Goal: Task Accomplishment & Management: Manage account settings

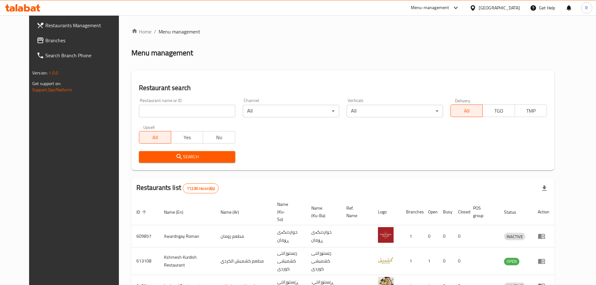
click at [185, 112] on input "search" at bounding box center [187, 111] width 96 height 13
type input "avana"
click at [182, 158] on span "Search" at bounding box center [187, 157] width 86 height 8
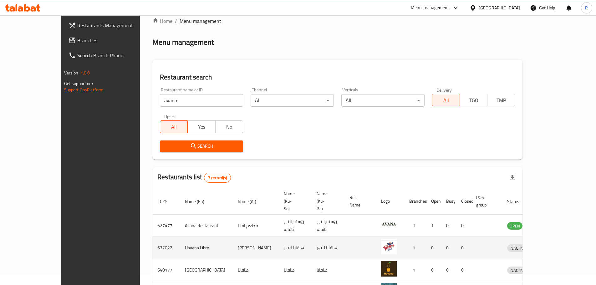
scroll to position [42, 0]
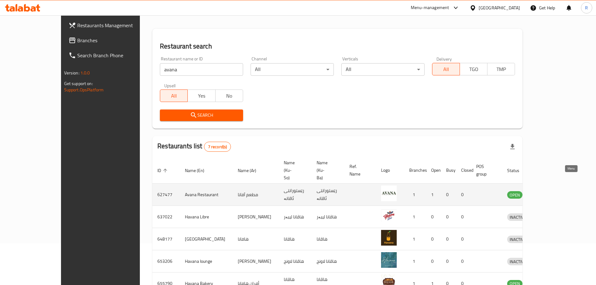
click at [547, 194] on icon "enhanced table" at bounding box center [546, 195] width 2 height 3
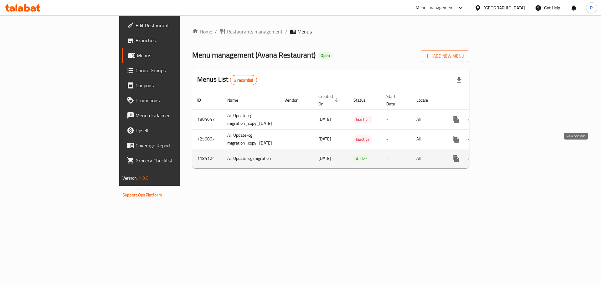
click at [505, 155] on icon "enhanced table" at bounding box center [501, 159] width 8 height 8
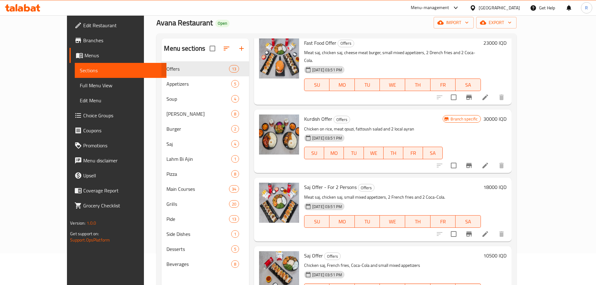
scroll to position [88, 0]
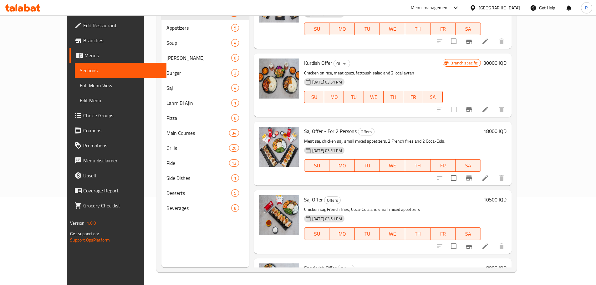
click at [305, 263] on span "Sandwich Offer" at bounding box center [320, 267] width 33 height 9
copy h6 "Sandwich Offer"
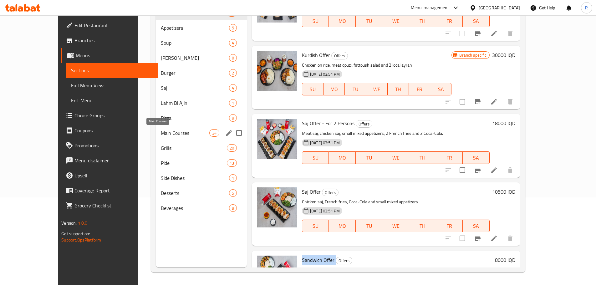
click at [161, 134] on span "Main Courses" at bounding box center [185, 133] width 48 height 8
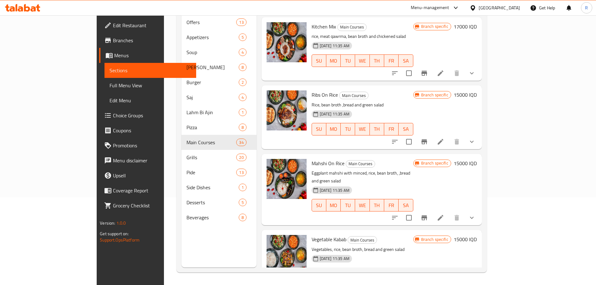
scroll to position [14, 0]
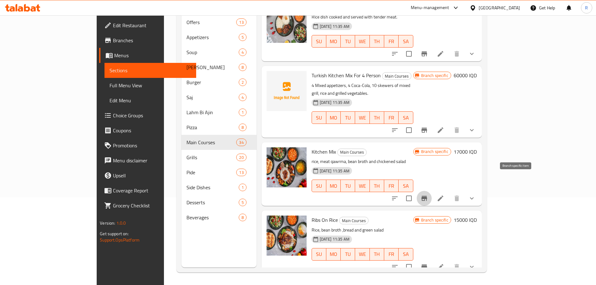
click at [428, 195] on icon "Branch-specific-item" at bounding box center [425, 199] width 8 height 8
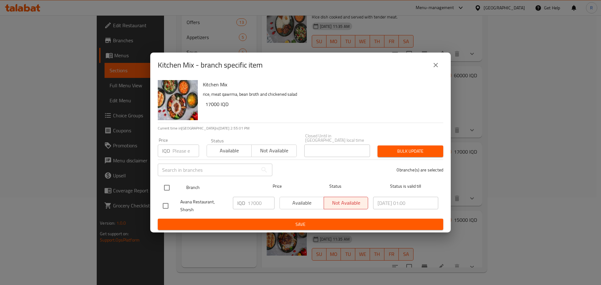
click at [164, 181] on input "checkbox" at bounding box center [166, 187] width 13 height 13
checkbox input "true"
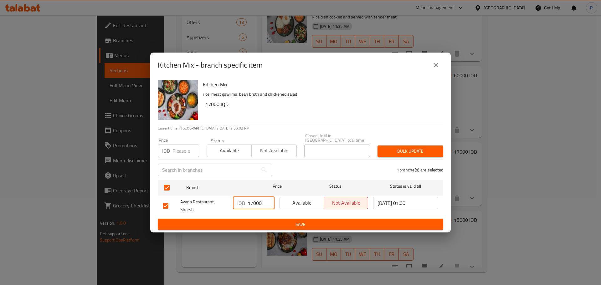
click at [254, 201] on input "17000" at bounding box center [261, 203] width 27 height 13
type input "20000"
click at [282, 219] on button "Save" at bounding box center [300, 225] width 285 height 12
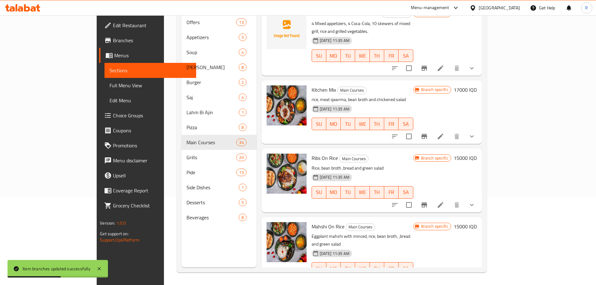
scroll to position [77, 0]
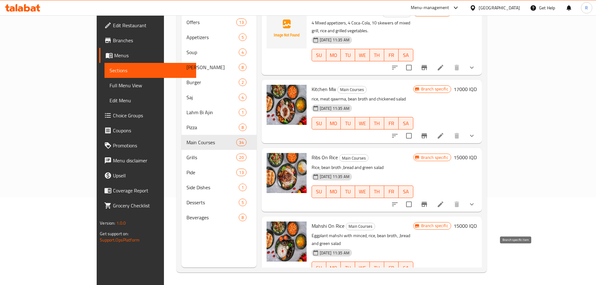
click at [428, 277] on icon "Branch-specific-item" at bounding box center [425, 281] width 8 height 8
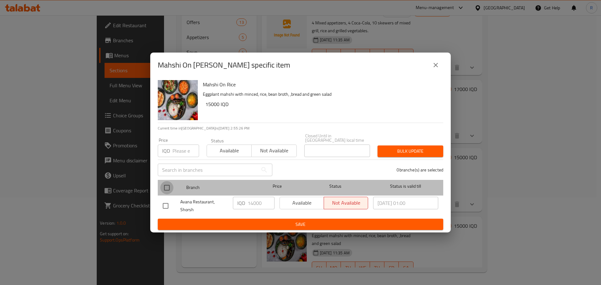
click at [172, 187] on input "checkbox" at bounding box center [166, 187] width 13 height 13
checkbox input "true"
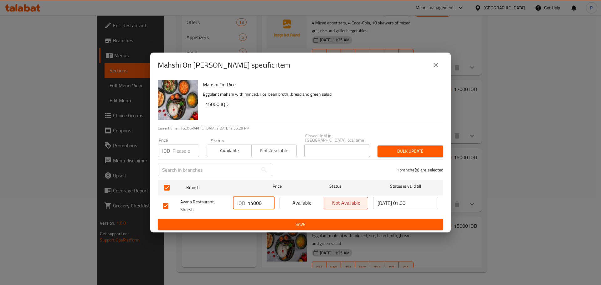
click at [251, 200] on input "14000" at bounding box center [261, 203] width 27 height 13
type input "15000"
click at [283, 221] on span "Save" at bounding box center [300, 225] width 275 height 8
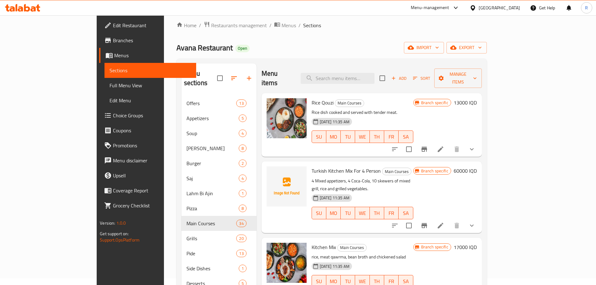
scroll to position [0, 0]
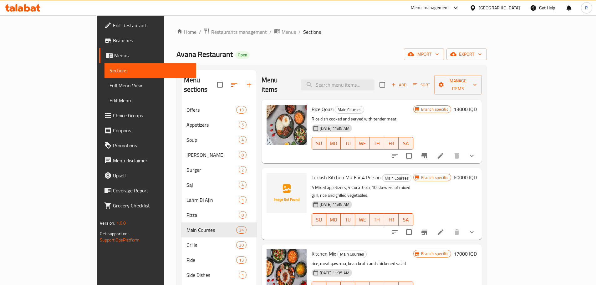
click at [367, 72] on div "Menu items Add Sort Manage items" at bounding box center [372, 85] width 220 height 30
click at [369, 79] on input "search" at bounding box center [338, 84] width 74 height 11
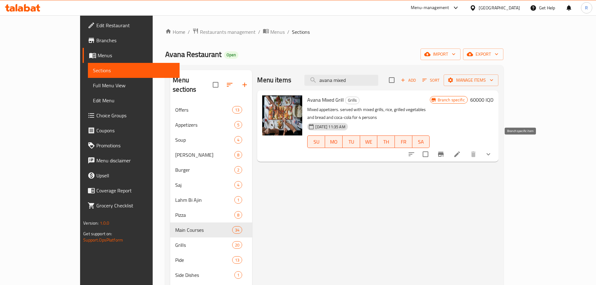
type input "avana mixed"
click at [444, 152] on icon "Branch-specific-item" at bounding box center [441, 154] width 6 height 5
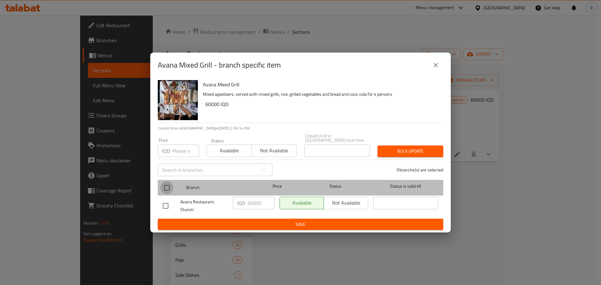
click at [165, 184] on input "checkbox" at bounding box center [166, 187] width 13 height 13
checkbox input "true"
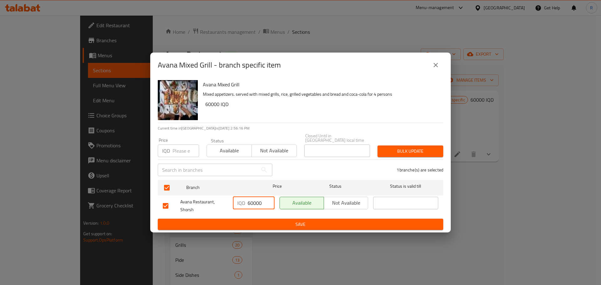
click at [252, 202] on input "60000" at bounding box center [261, 203] width 27 height 13
click at [257, 201] on input "65000" at bounding box center [261, 203] width 27 height 13
click at [258, 201] on input "65000" at bounding box center [261, 203] width 27 height 13
type input "65000"
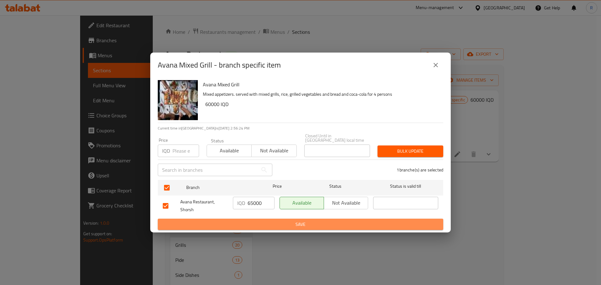
click at [263, 224] on span "Save" at bounding box center [300, 225] width 275 height 8
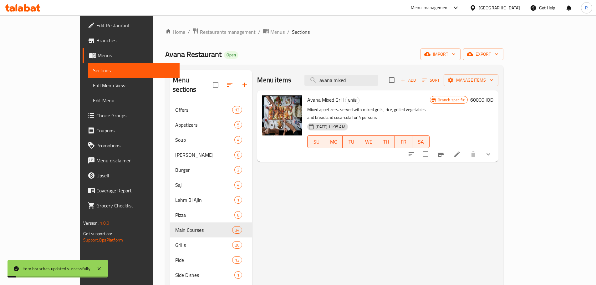
click at [493, 102] on h6 "60000 IQD" at bounding box center [481, 99] width 23 height 9
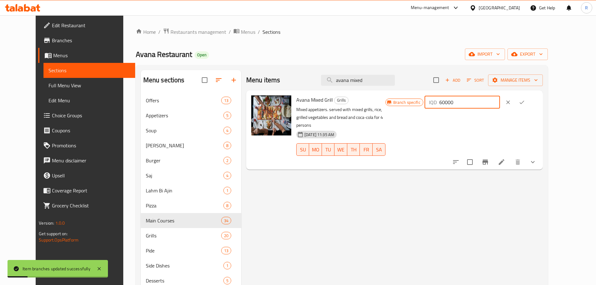
drag, startPoint x: 505, startPoint y: 103, endPoint x: 398, endPoint y: 104, distance: 107.6
click at [400, 104] on div "Avana Mixed Grill Grills Mixed appetizers. served with mixed grills, rice, gril…" at bounding box center [417, 130] width 247 height 74
paste input "5"
type input "65000"
click at [525, 104] on icon "ok" at bounding box center [522, 102] width 6 height 6
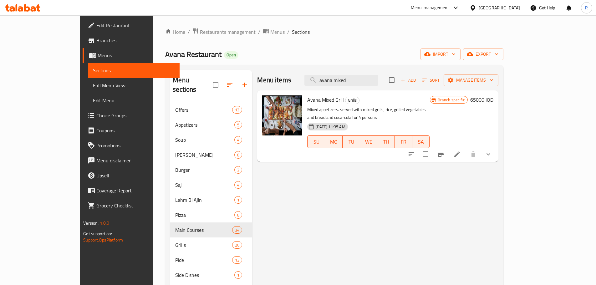
drag, startPoint x: 380, startPoint y: 80, endPoint x: 190, endPoint y: 73, distance: 189.8
click at [190, 73] on div "Menu sections Offers 13 Appetizers 5 Soup 4 [PERSON_NAME] 8 Burger 2 Saj 4 Lahm…" at bounding box center [334, 212] width 328 height 285
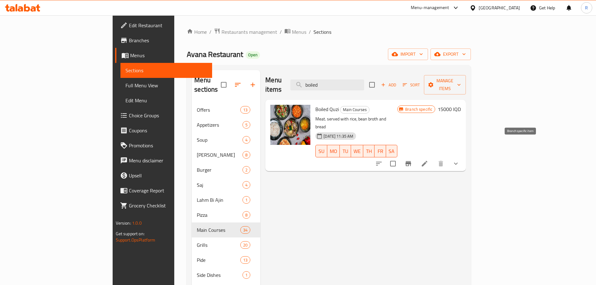
type input "boiled"
click at [411, 161] on icon "Branch-specific-item" at bounding box center [409, 163] width 6 height 5
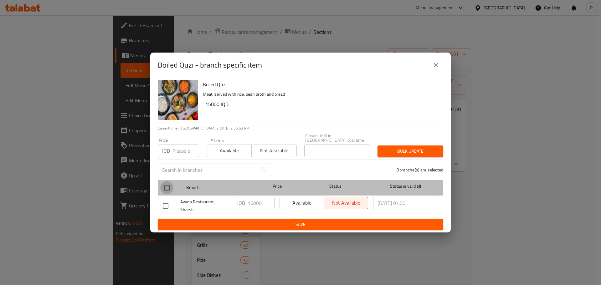
click at [168, 185] on input "checkbox" at bounding box center [166, 187] width 13 height 13
checkbox input "true"
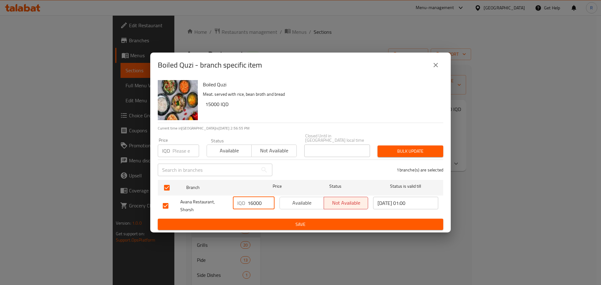
click at [252, 203] on input "16000" at bounding box center [261, 203] width 27 height 13
click at [251, 203] on input "17000" at bounding box center [261, 203] width 27 height 13
type input "17000"
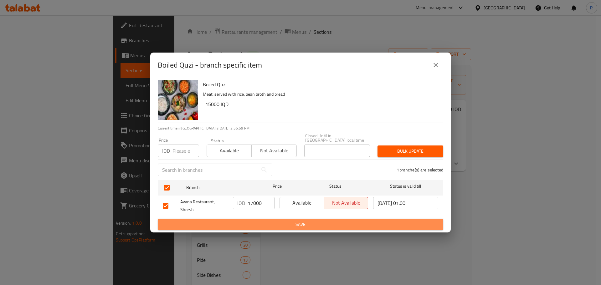
click at [260, 221] on span "Save" at bounding box center [300, 225] width 275 height 8
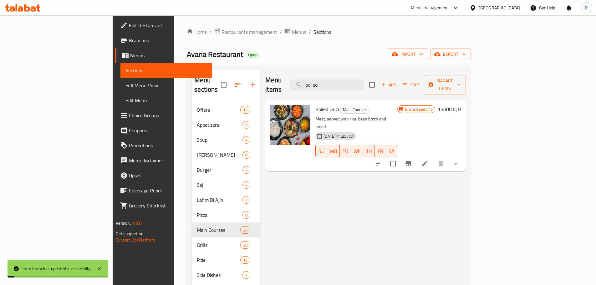
click at [461, 105] on h6 "15000 IQD" at bounding box center [449, 109] width 23 height 9
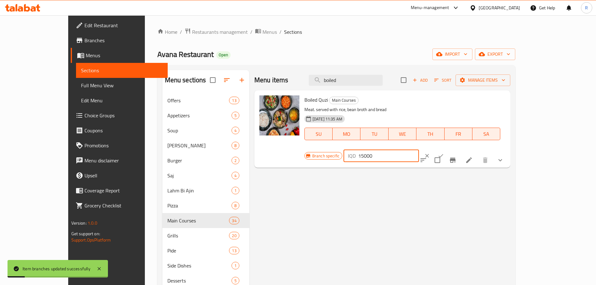
click at [419, 150] on input "15000" at bounding box center [388, 156] width 61 height 13
paste input "7"
type input "17000"
click at [448, 149] on button "ok" at bounding box center [441, 156] width 14 height 14
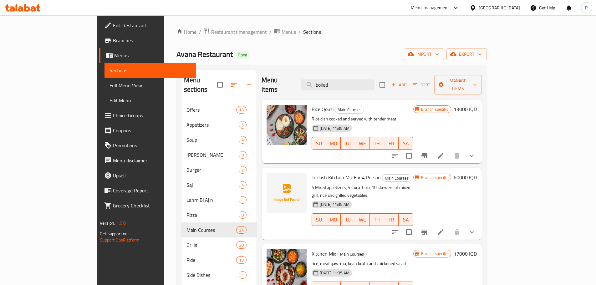
drag, startPoint x: 362, startPoint y: 77, endPoint x: 312, endPoint y: 76, distance: 49.8
click at [312, 76] on div "Menu items boiled Add Sort Manage items" at bounding box center [372, 85] width 220 height 30
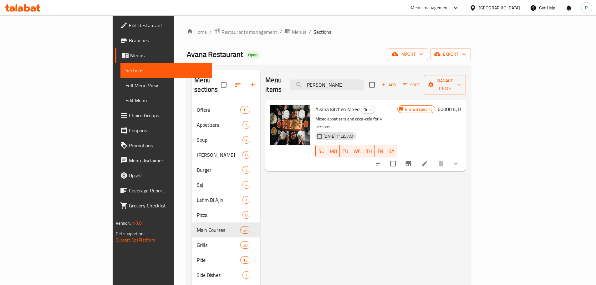
type input "[PERSON_NAME]"
click at [412, 160] on icon "Branch-specific-item" at bounding box center [409, 164] width 8 height 8
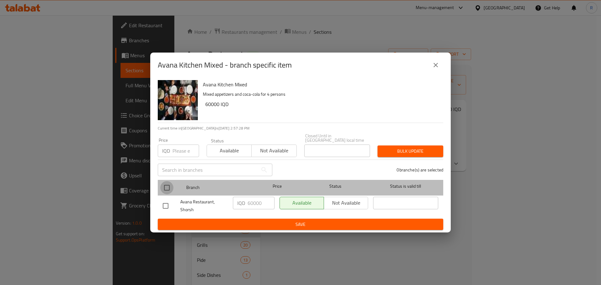
click at [167, 184] on input "checkbox" at bounding box center [166, 187] width 13 height 13
checkbox input "true"
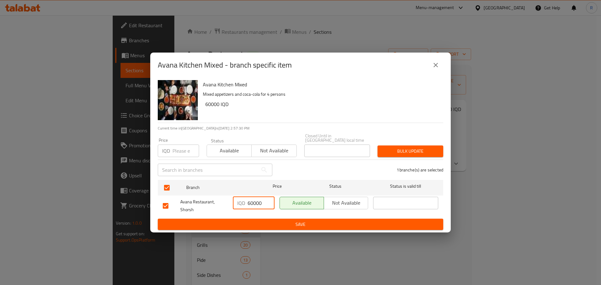
click at [251, 203] on input "60000" at bounding box center [261, 203] width 27 height 13
click at [253, 202] on input "65000" at bounding box center [261, 203] width 27 height 13
type input "65000"
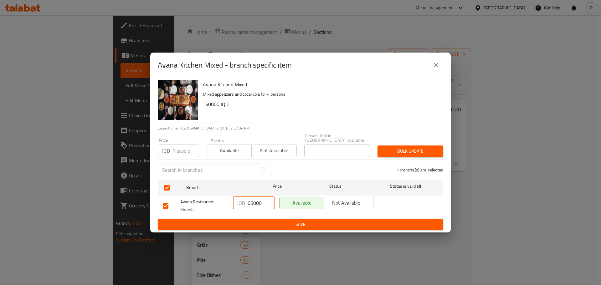
click at [256, 222] on span "Save" at bounding box center [300, 225] width 275 height 8
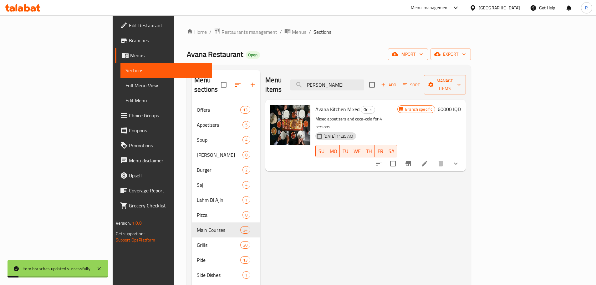
click at [461, 105] on h6 "60000 IQD" at bounding box center [449, 109] width 23 height 9
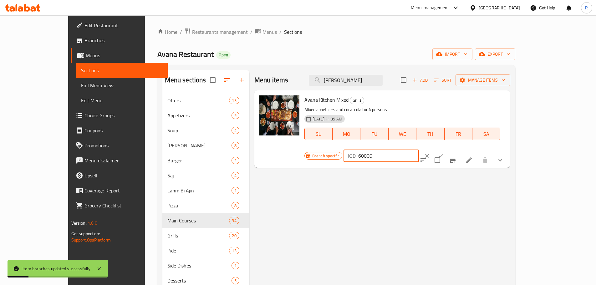
drag, startPoint x: 482, startPoint y: 104, endPoint x: 285, endPoint y: 104, distance: 196.5
click at [302, 104] on div "Avana Kitchen Mixed Grills Mixed appetizers and coca-cola for 4 persons [DATE] …" at bounding box center [405, 129] width 206 height 72
paste input "5"
type input "65000"
click at [444, 153] on icon "ok" at bounding box center [441, 156] width 6 height 6
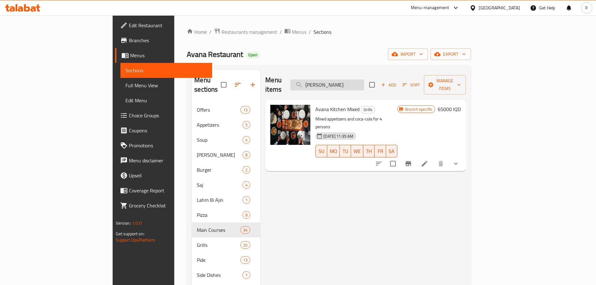
click at [364, 79] on input "[PERSON_NAME]" at bounding box center [327, 84] width 74 height 11
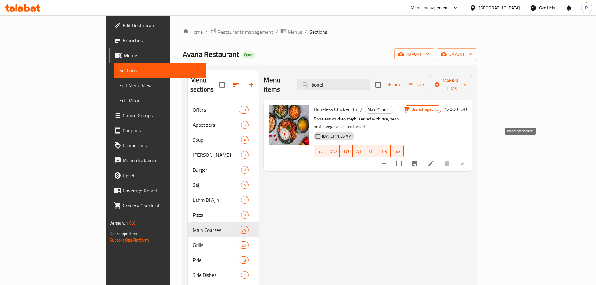
type input "bonel"
click at [418, 160] on icon "Branch-specific-item" at bounding box center [415, 164] width 8 height 8
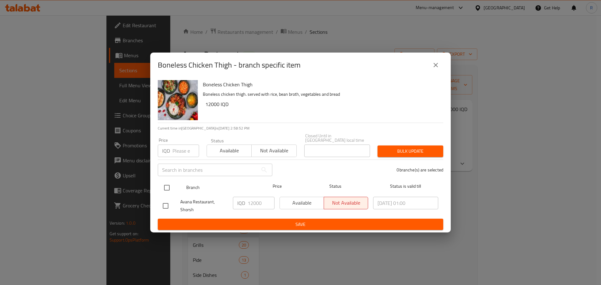
click at [164, 184] on input "checkbox" at bounding box center [166, 187] width 13 height 13
checkbox input "true"
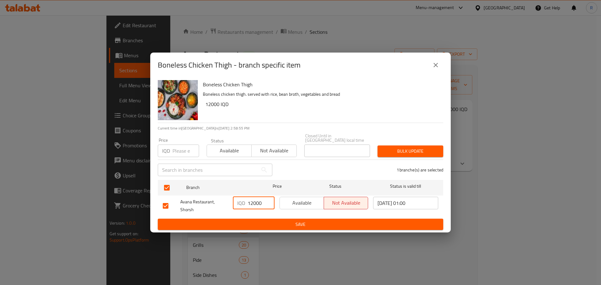
click at [253, 201] on input "12000" at bounding box center [261, 203] width 27 height 13
type input "13000"
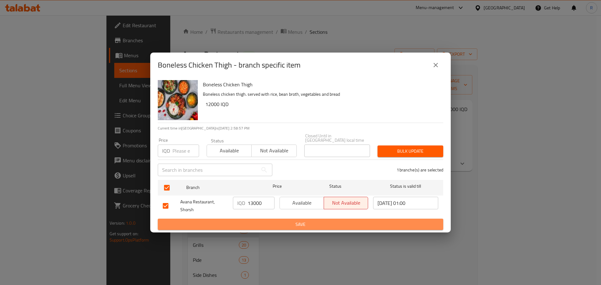
click at [261, 222] on span "Save" at bounding box center [300, 225] width 275 height 8
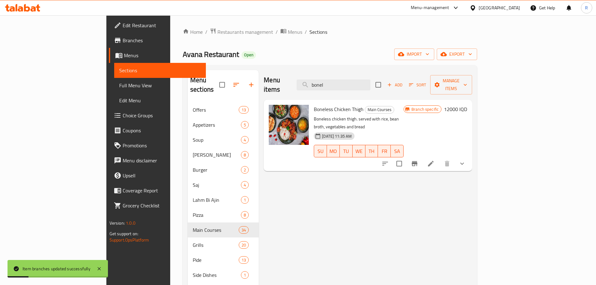
click at [467, 105] on h6 "12000 IQD" at bounding box center [455, 109] width 23 height 9
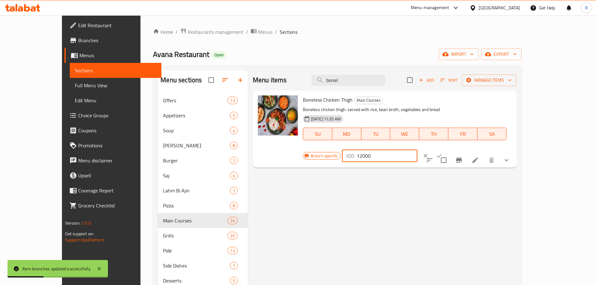
click at [417, 150] on input "12000" at bounding box center [387, 156] width 61 height 13
type input "13000"
click at [442, 153] on icon "ok" at bounding box center [439, 156] width 6 height 6
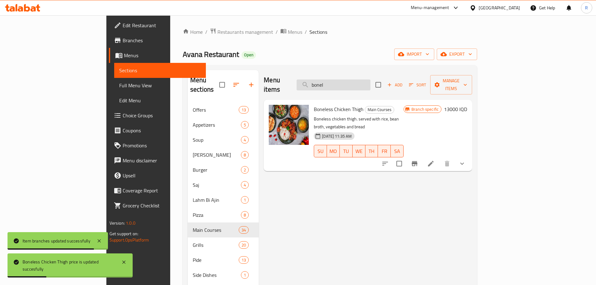
click at [358, 80] on input "bonel" at bounding box center [334, 84] width 74 height 11
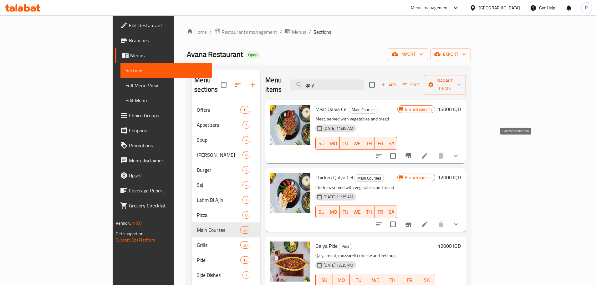
type input "qaly"
click at [411, 153] on icon "Branch-specific-item" at bounding box center [409, 155] width 6 height 5
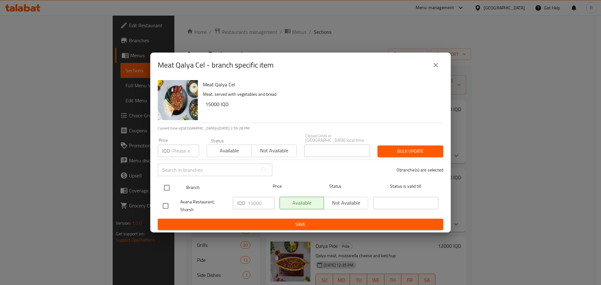
click at [167, 188] on input "checkbox" at bounding box center [166, 187] width 13 height 13
checkbox input "true"
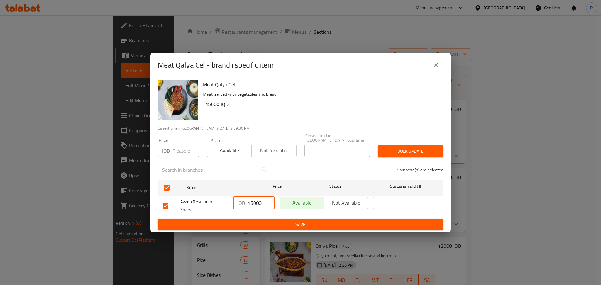
click at [249, 202] on input "15000" at bounding box center [261, 203] width 27 height 13
click at [253, 197] on input "16000" at bounding box center [261, 203] width 27 height 13
type input "16000"
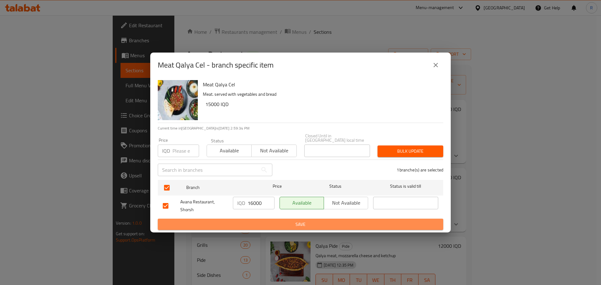
click at [265, 223] on span "Save" at bounding box center [300, 225] width 275 height 8
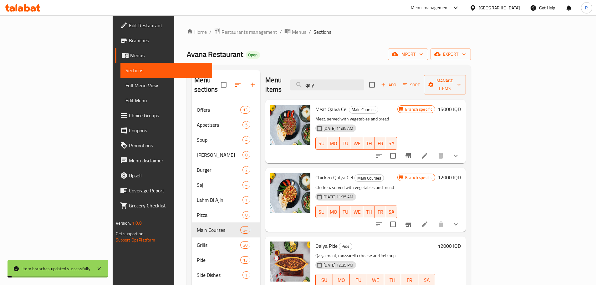
click at [461, 105] on h6 "15000 IQD" at bounding box center [449, 109] width 23 height 9
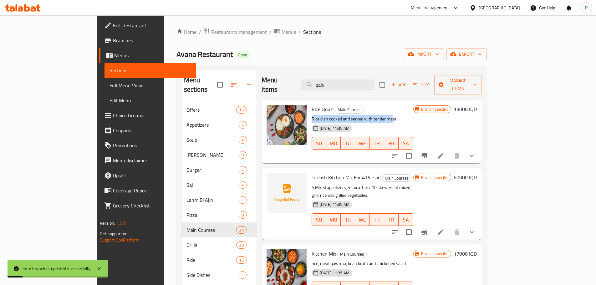
drag, startPoint x: 503, startPoint y: 102, endPoint x: 369, endPoint y: 112, distance: 134.0
click at [369, 112] on div "Rice Qouzi Main Courses Rice dish cooked and served with tender meat. [DATE] 11…" at bounding box center [362, 131] width 107 height 59
click at [413, 115] on p "Rice dish cooked and served with tender meat." at bounding box center [363, 119] width 102 height 8
click at [365, 80] on input "qaly" at bounding box center [338, 84] width 74 height 11
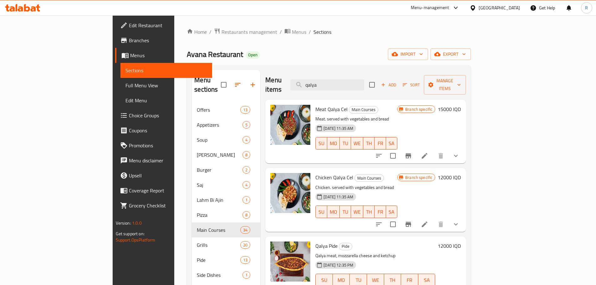
type input "qalya"
click at [461, 105] on h6 "15000 IQD" at bounding box center [449, 109] width 23 height 9
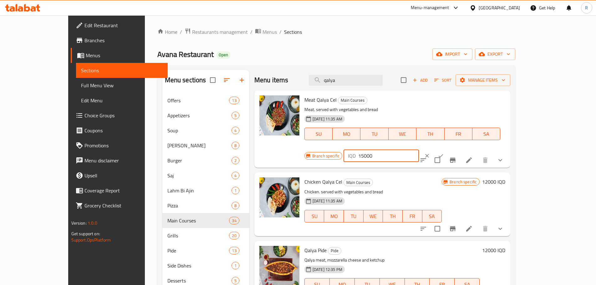
drag, startPoint x: 509, startPoint y: 103, endPoint x: 449, endPoint y: 103, distance: 60.4
click at [449, 149] on div "Branch specific IQD 15000 ​" at bounding box center [380, 156] width 152 height 14
paste input "6"
type input "16000"
click at [444, 153] on icon "ok" at bounding box center [441, 156] width 6 height 6
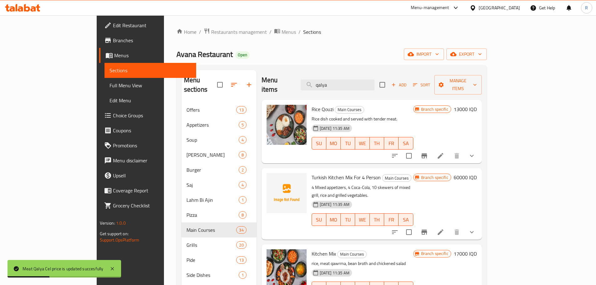
drag, startPoint x: 376, startPoint y: 82, endPoint x: 0, endPoint y: 103, distance: 377.0
click at [97, 103] on div "Edit Restaurant Branches Menus Sections Full Menu View Edit Menu Choice Groups …" at bounding box center [298, 193] width 403 height 357
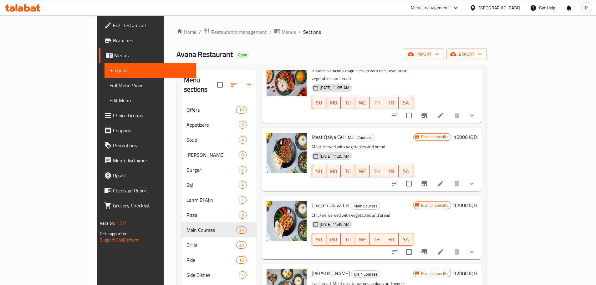
scroll to position [1606, 0]
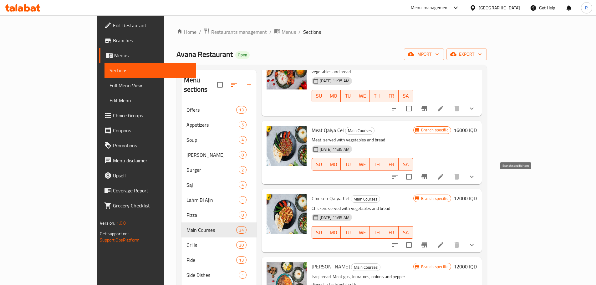
click at [427, 242] on icon "Branch-specific-item" at bounding box center [424, 244] width 6 height 5
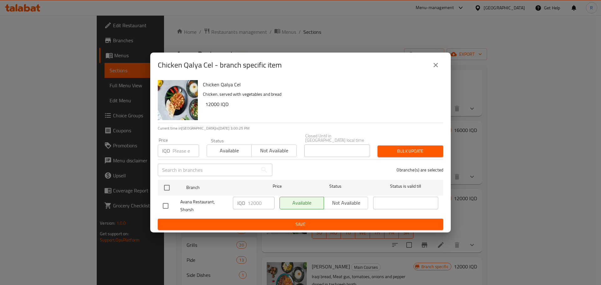
click at [163, 194] on div "Avana Restaurant, Shorsh" at bounding box center [195, 205] width 70 height 23
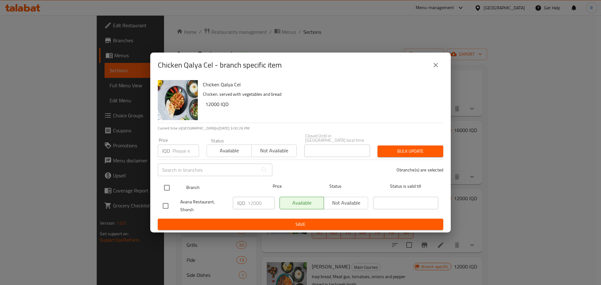
click at [166, 187] on input "checkbox" at bounding box center [166, 187] width 13 height 13
checkbox input "true"
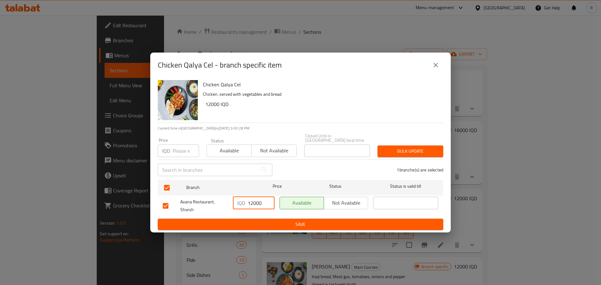
drag, startPoint x: 254, startPoint y: 202, endPoint x: 249, endPoint y: 202, distance: 4.4
click at [249, 202] on input "12000" at bounding box center [261, 203] width 27 height 13
type input "13000"
click at [261, 221] on span "Save" at bounding box center [300, 225] width 275 height 8
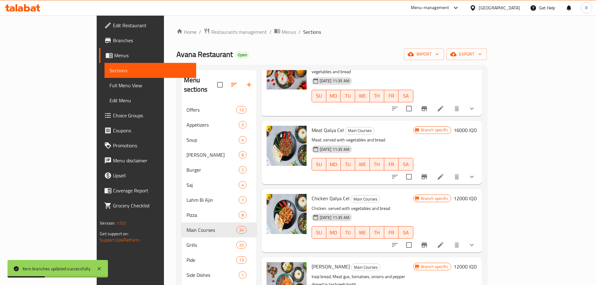
click at [477, 194] on h6 "12000 IQD" at bounding box center [465, 198] width 23 height 9
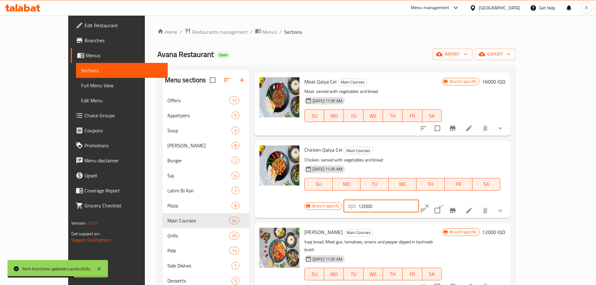
click at [419, 200] on input "12000" at bounding box center [388, 206] width 61 height 13
type input "13000"
click at [443, 204] on icon "ok" at bounding box center [441, 205] width 5 height 3
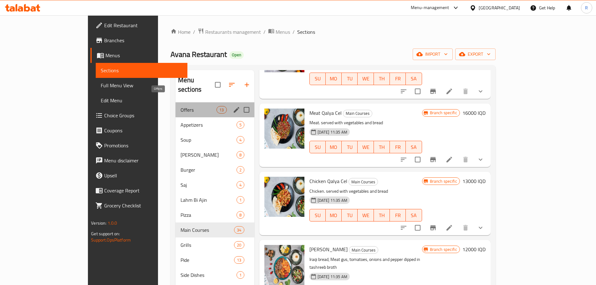
click at [181, 106] on span "Offers" at bounding box center [199, 110] width 36 height 8
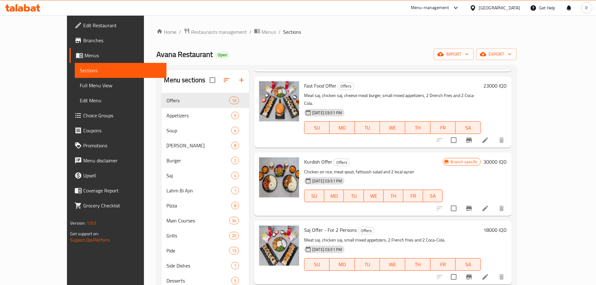
scroll to position [619, 0]
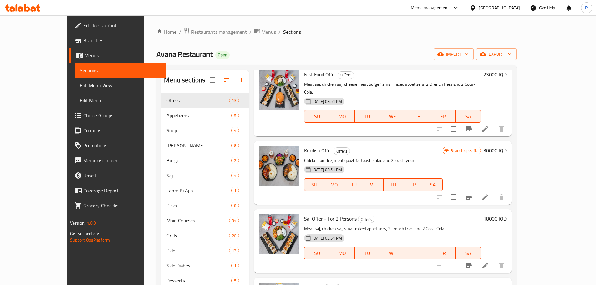
click at [304, 214] on span "Saj Offer - For 2 Persons" at bounding box center [330, 218] width 53 height 9
copy h6 "Saj Offer - For 2 Persons"
click at [304, 283] on span "Saj Offer" at bounding box center [313, 287] width 19 height 9
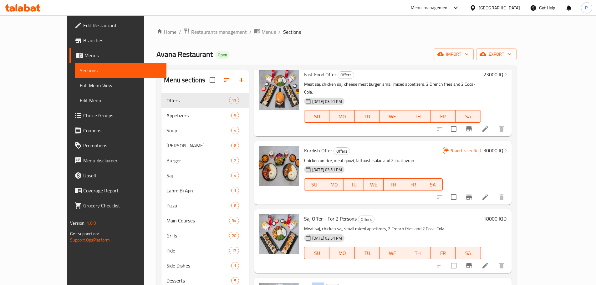
click at [304, 283] on span "Saj Offer" at bounding box center [313, 287] width 19 height 9
copy h6 "Saj Offer"
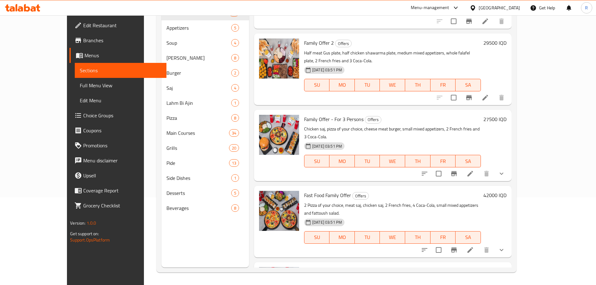
scroll to position [327, 0]
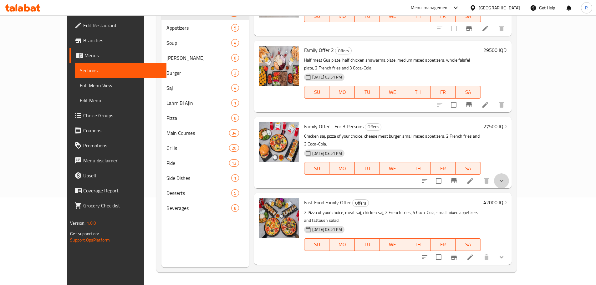
click at [509, 173] on button "show more" at bounding box center [501, 180] width 15 height 15
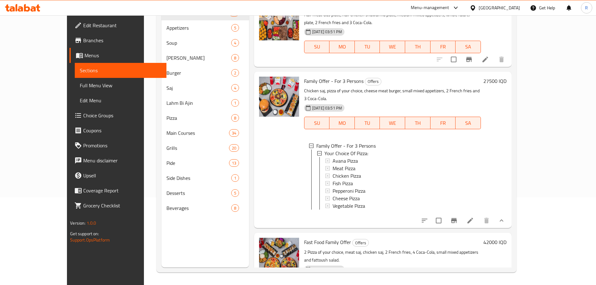
scroll to position [369, 0]
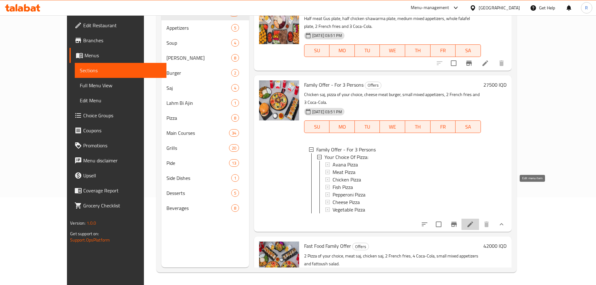
click at [474, 221] on icon at bounding box center [471, 225] width 8 height 8
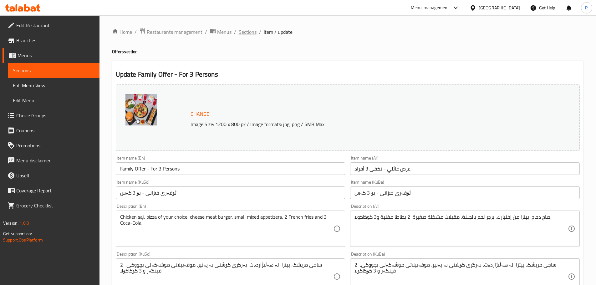
click at [254, 33] on span "Sections" at bounding box center [248, 32] width 18 height 8
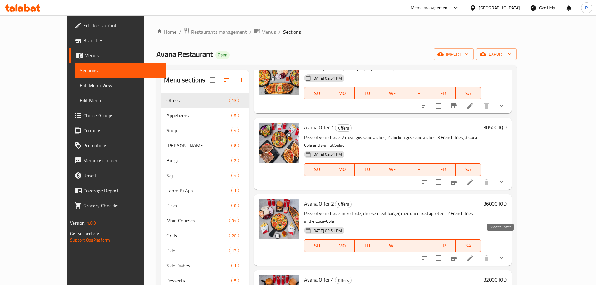
scroll to position [42, 0]
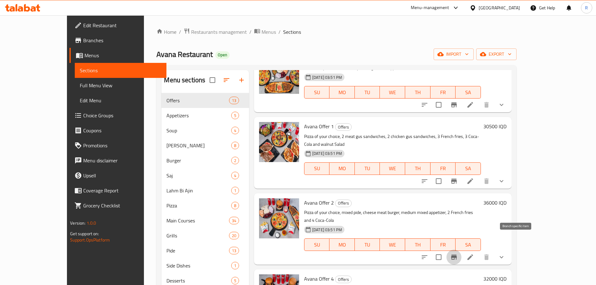
click at [458, 253] on icon "Branch-specific-item" at bounding box center [454, 257] width 8 height 8
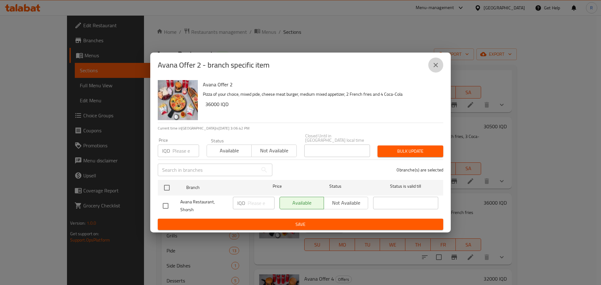
click at [432, 67] on icon "close" at bounding box center [436, 65] width 8 height 8
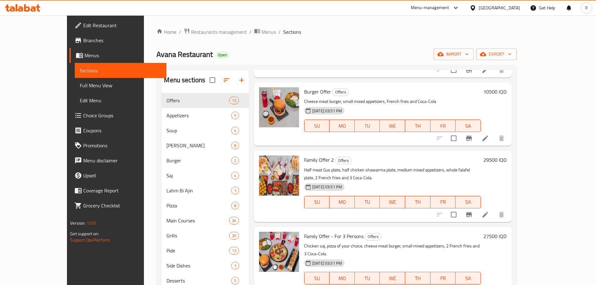
scroll to position [334, 0]
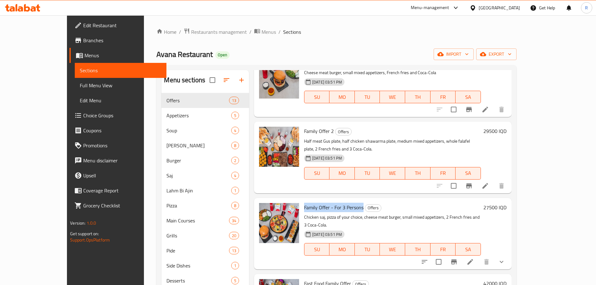
drag, startPoint x: 285, startPoint y: 176, endPoint x: 346, endPoint y: 178, distance: 61.4
click at [346, 201] on div "Family Offer - For 3 Persons Offers Chicken saj, pizza of your choice, cheese m…" at bounding box center [393, 234] width 182 height 66
copy span "Family Offer - For 3 Persons"
